Goal: Task Accomplishment & Management: Use online tool/utility

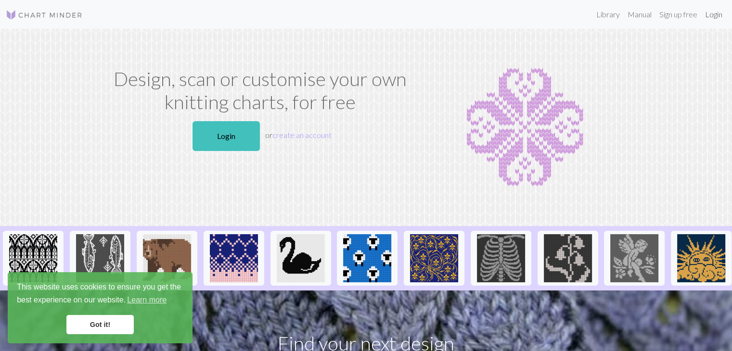
click at [711, 16] on link "Login" at bounding box center [713, 14] width 25 height 19
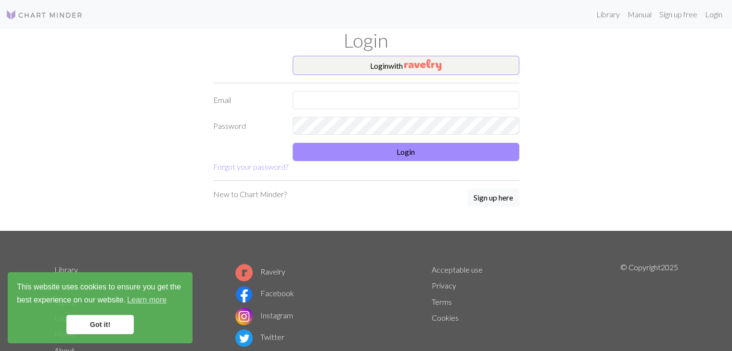
click at [92, 326] on link "Got it!" at bounding box center [99, 324] width 67 height 19
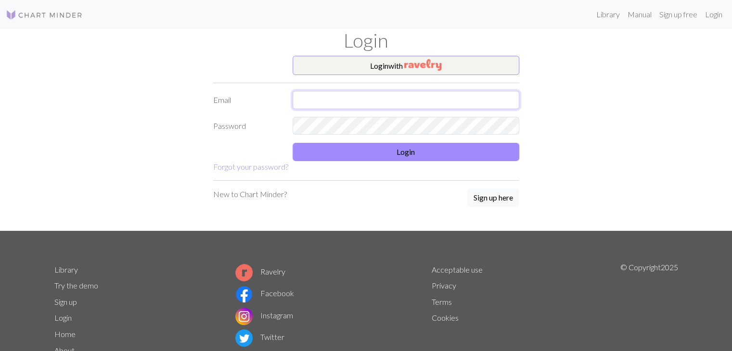
click at [410, 93] on input "text" at bounding box center [406, 100] width 227 height 18
type input "s"
click at [316, 66] on button "Login with" at bounding box center [406, 65] width 227 height 19
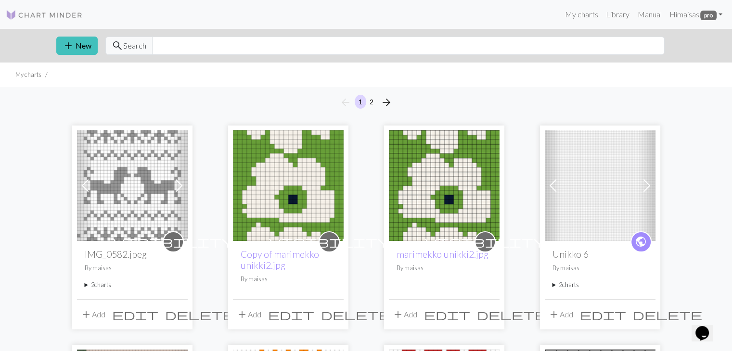
click at [102, 282] on summary "2 charts" at bounding box center [132, 285] width 95 height 9
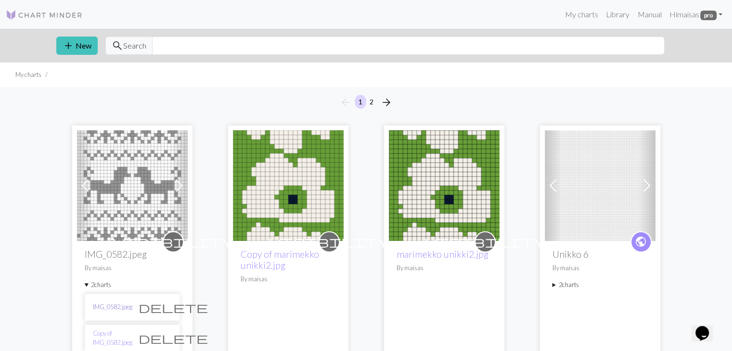
click at [100, 309] on link "IMG_0582.jpeg" at bounding box center [112, 307] width 39 height 9
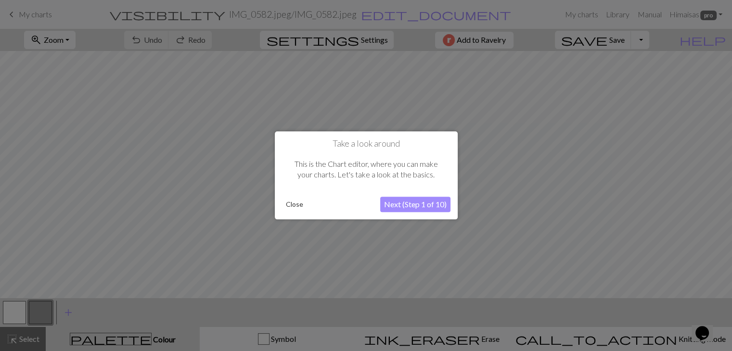
click at [293, 195] on div "Take a look around This is the Chart editor, where you can make your charts. Le…" at bounding box center [366, 175] width 183 height 88
click at [289, 209] on button "Close" at bounding box center [294, 205] width 25 height 14
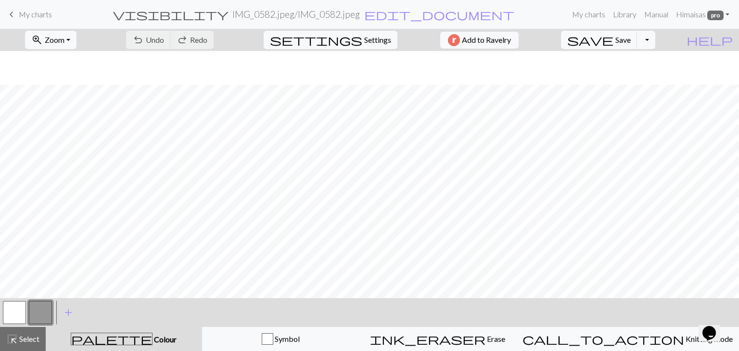
scroll to position [236, 0]
click at [21, 299] on div "< >" at bounding box center [27, 312] width 52 height 29
click at [7, 313] on button "button" at bounding box center [14, 312] width 23 height 23
click at [44, 312] on button "button" at bounding box center [40, 312] width 23 height 23
click at [631, 41] on span "Save" at bounding box center [623, 39] width 15 height 9
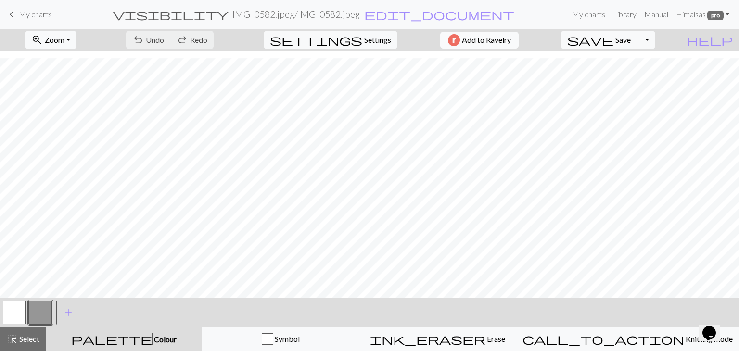
click at [497, 41] on span "Add to Ravelry" at bounding box center [486, 40] width 49 height 12
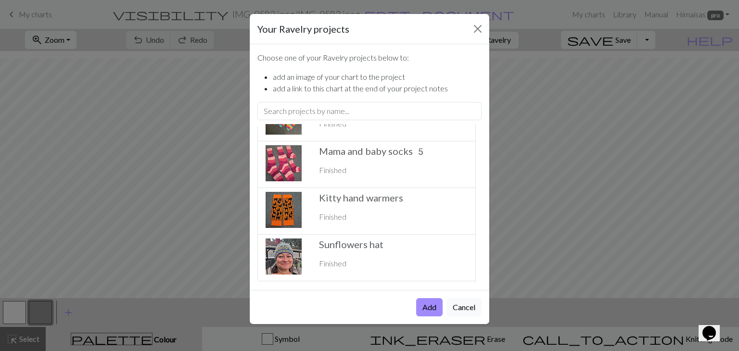
scroll to position [385, 0]
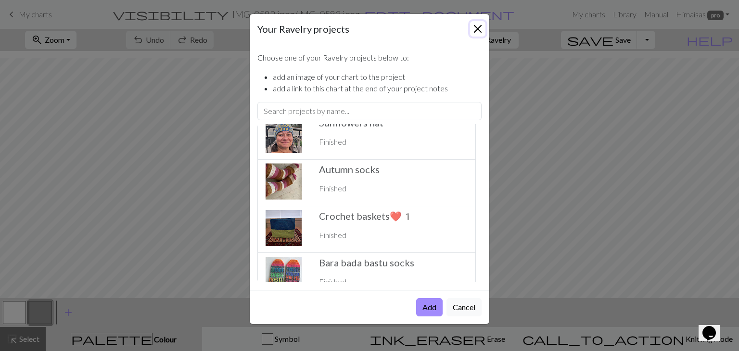
click at [478, 22] on button "Close" at bounding box center [477, 28] width 15 height 15
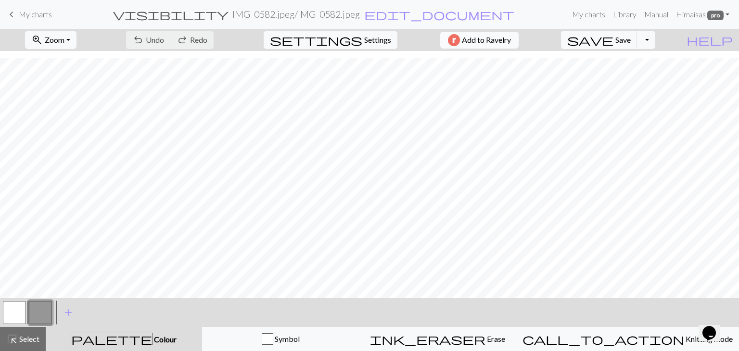
click at [511, 35] on span "Add to Ravelry" at bounding box center [486, 40] width 49 height 12
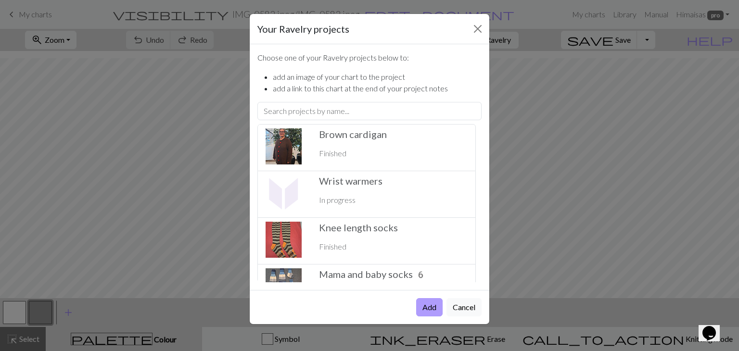
click at [428, 307] on button "Add" at bounding box center [429, 307] width 26 height 18
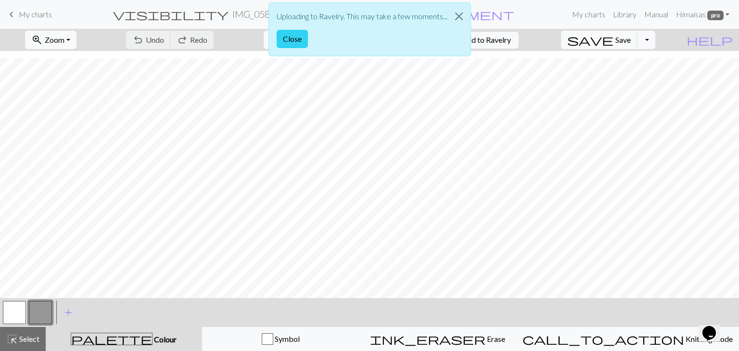
click at [286, 33] on button "Close" at bounding box center [292, 39] width 31 height 18
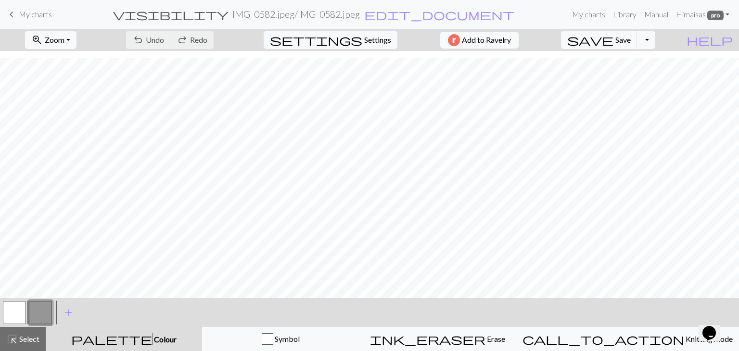
click at [12, 12] on span "keyboard_arrow_left" at bounding box center [12, 14] width 12 height 13
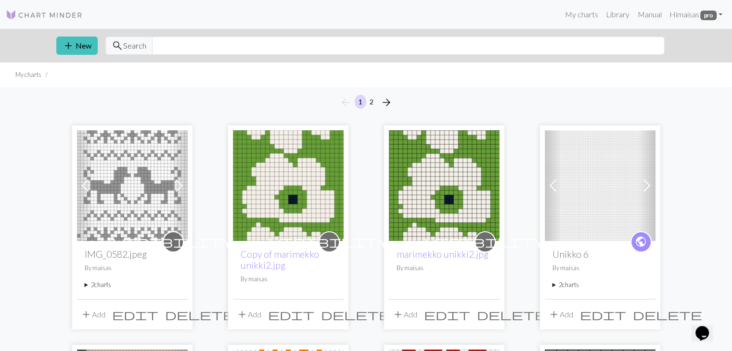
click at [99, 287] on summary "2 charts" at bounding box center [132, 285] width 95 height 9
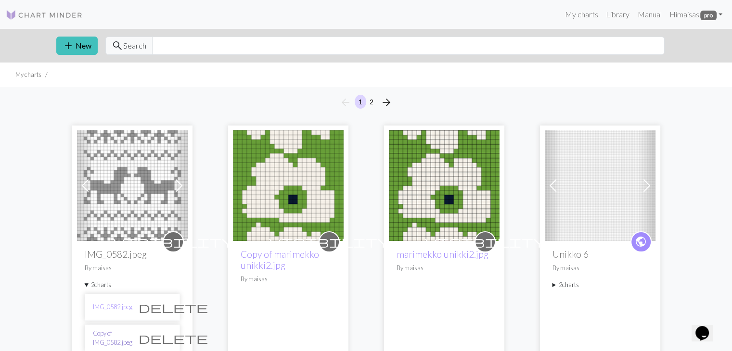
click at [108, 340] on link "Copy of IMG_0582.jpeg" at bounding box center [112, 338] width 39 height 18
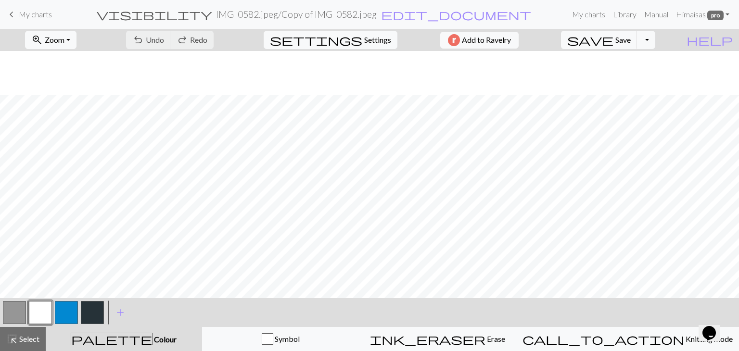
scroll to position [236, 0]
click at [16, 317] on button "button" at bounding box center [14, 312] width 23 height 23
click at [30, 305] on button "button" at bounding box center [40, 312] width 23 height 23
click at [631, 41] on span "Save" at bounding box center [623, 39] width 15 height 9
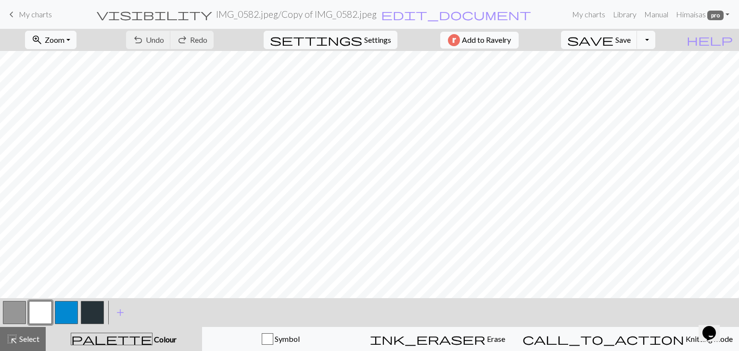
click at [515, 33] on button "Add to Ravelry" at bounding box center [479, 40] width 78 height 17
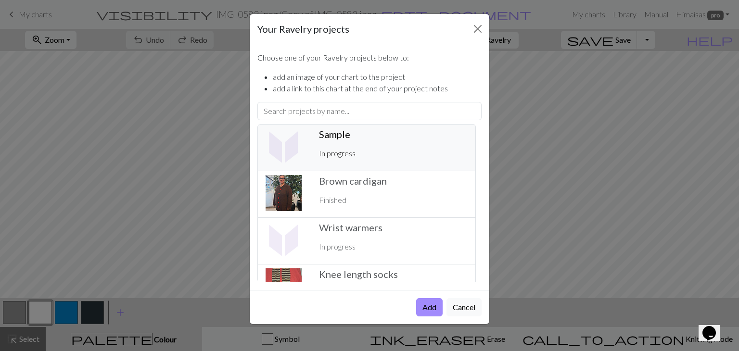
click at [379, 156] on p "In progress" at bounding box center [393, 154] width 149 height 12
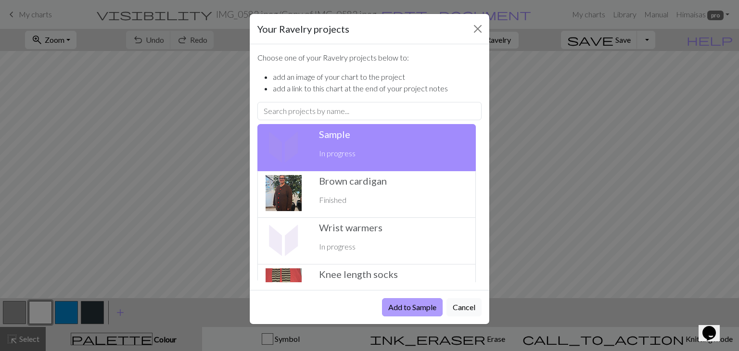
click at [406, 304] on button "Add to Sample" at bounding box center [412, 307] width 61 height 18
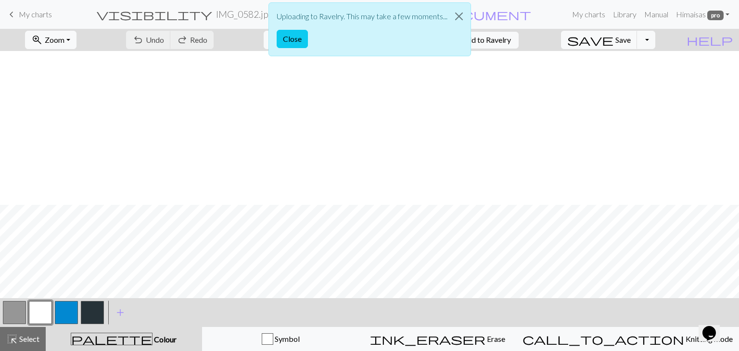
scroll to position [236, 0]
